Goal: Task Accomplishment & Management: Manage account settings

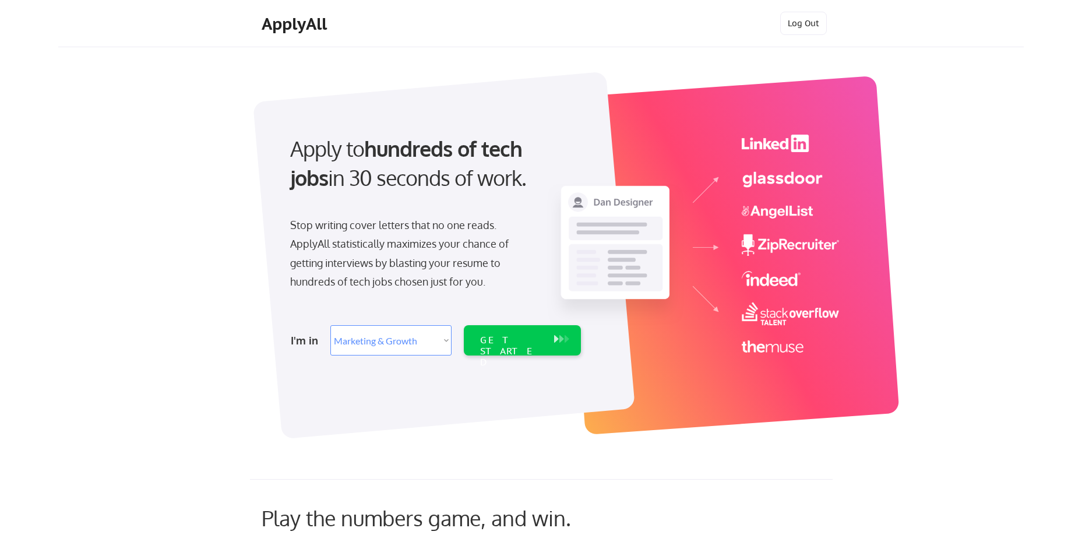
select select ""marketing___comms""
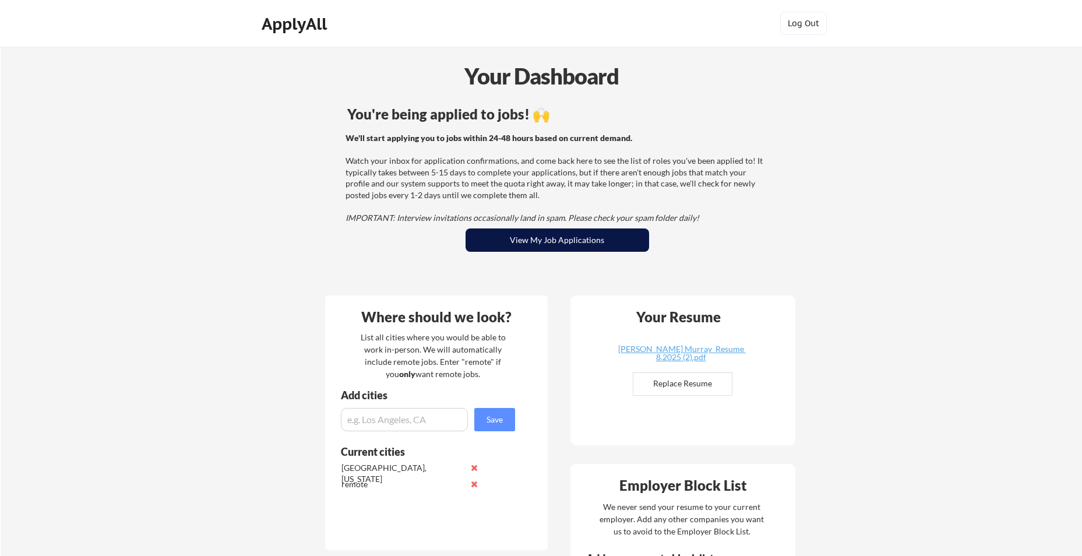
click at [578, 242] on button "View My Job Applications" at bounding box center [558, 239] width 184 height 23
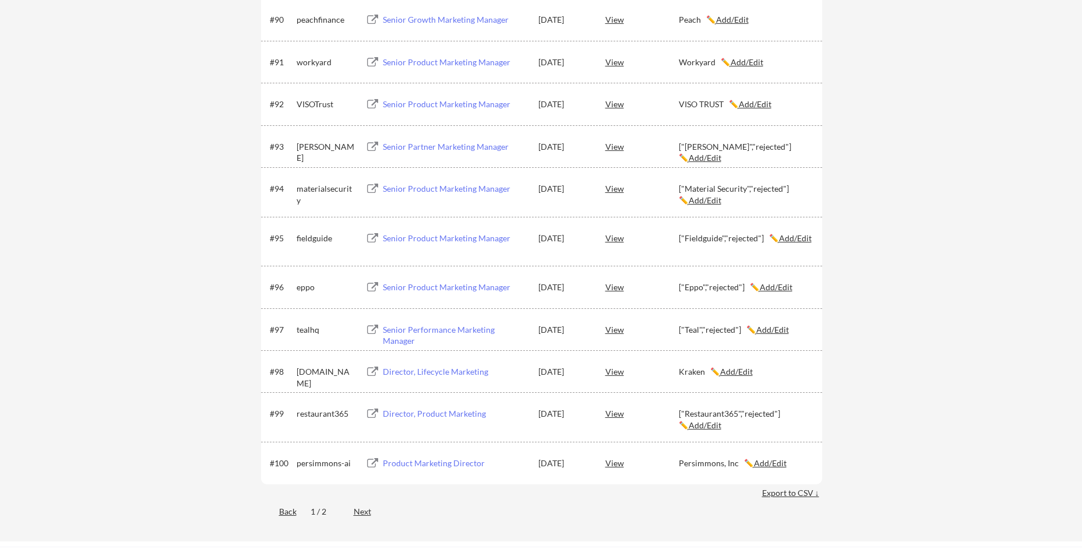
scroll to position [4255, 0]
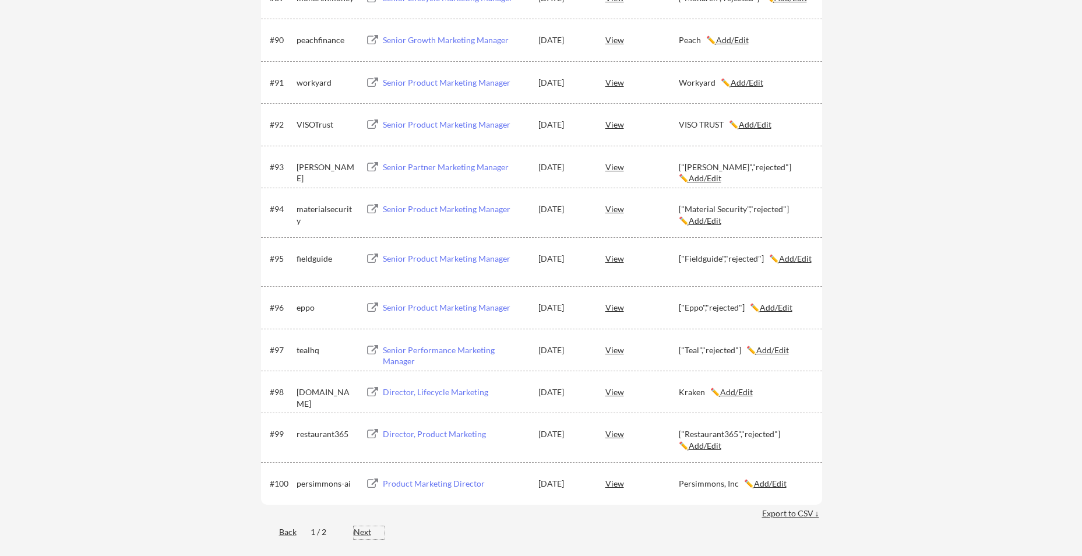
click at [364, 532] on div "Next" at bounding box center [369, 532] width 31 height 12
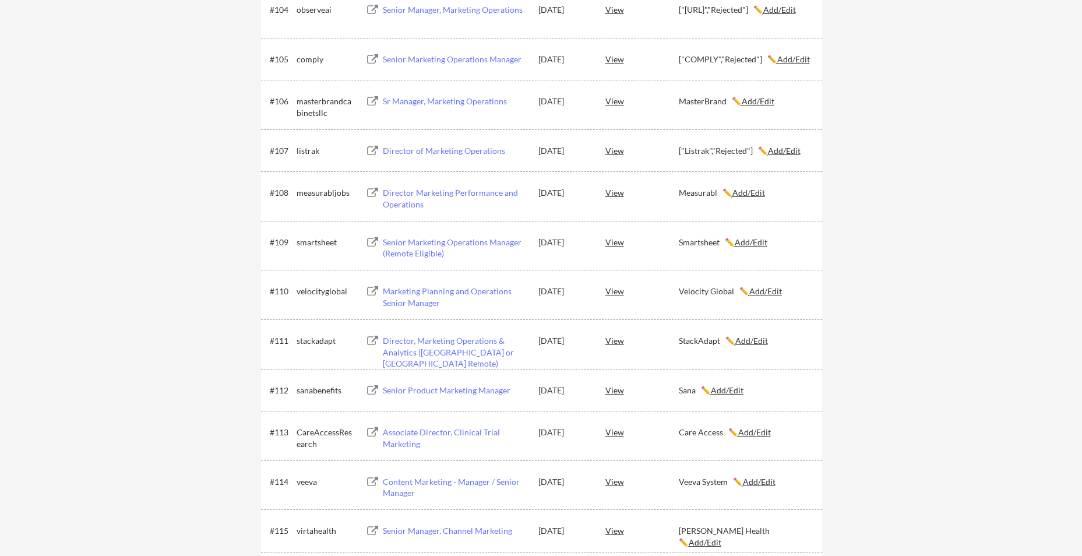
scroll to position [0, 0]
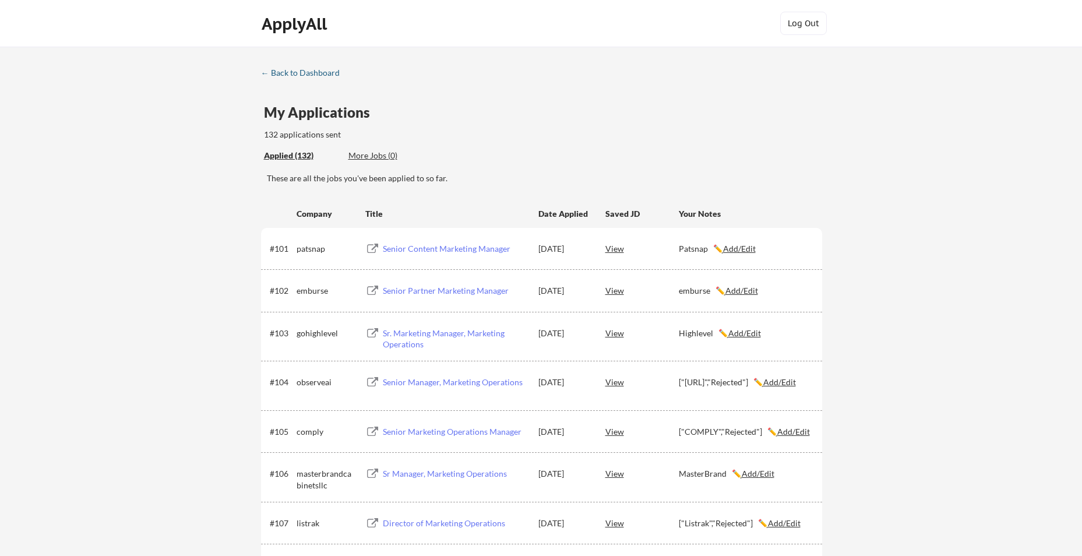
click at [296, 79] on link "← Back to Dashboard" at bounding box center [304, 74] width 87 height 12
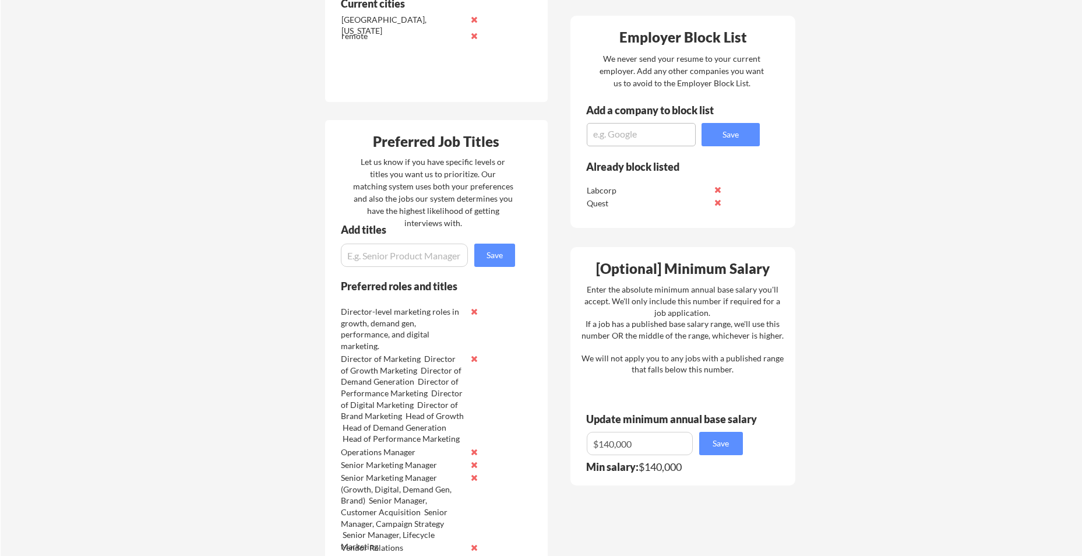
scroll to position [466, 0]
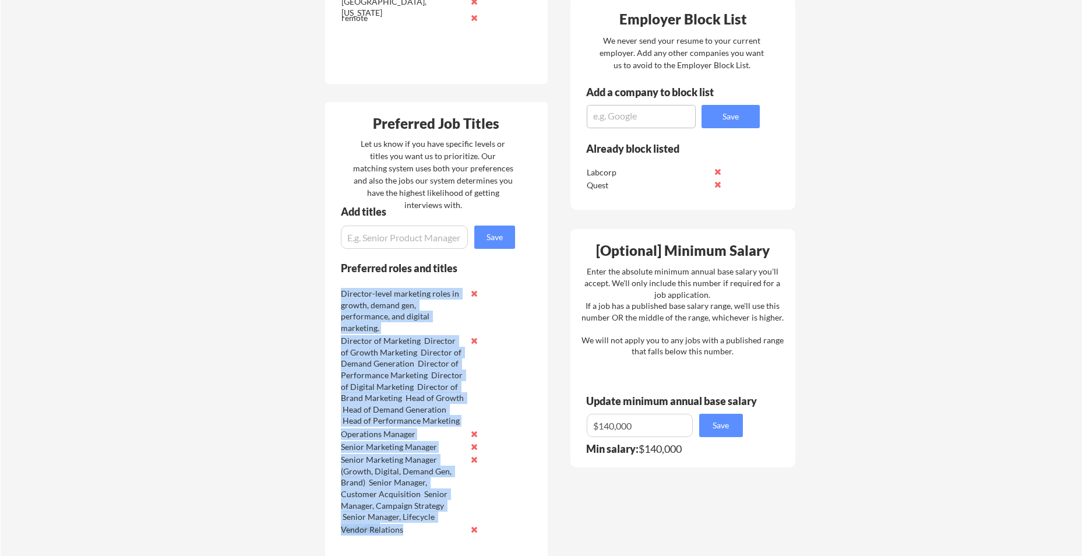
drag, startPoint x: 347, startPoint y: 307, endPoint x: 412, endPoint y: 529, distance: 230.6
click at [412, 529] on div "Director-level marketing roles in growth, demand gen, performance, and digital …" at bounding box center [411, 410] width 147 height 249
copy div "Director-level marketing roles in growth, demand gen, performance, and digital …"
